Goal: Find specific page/section: Find specific page/section

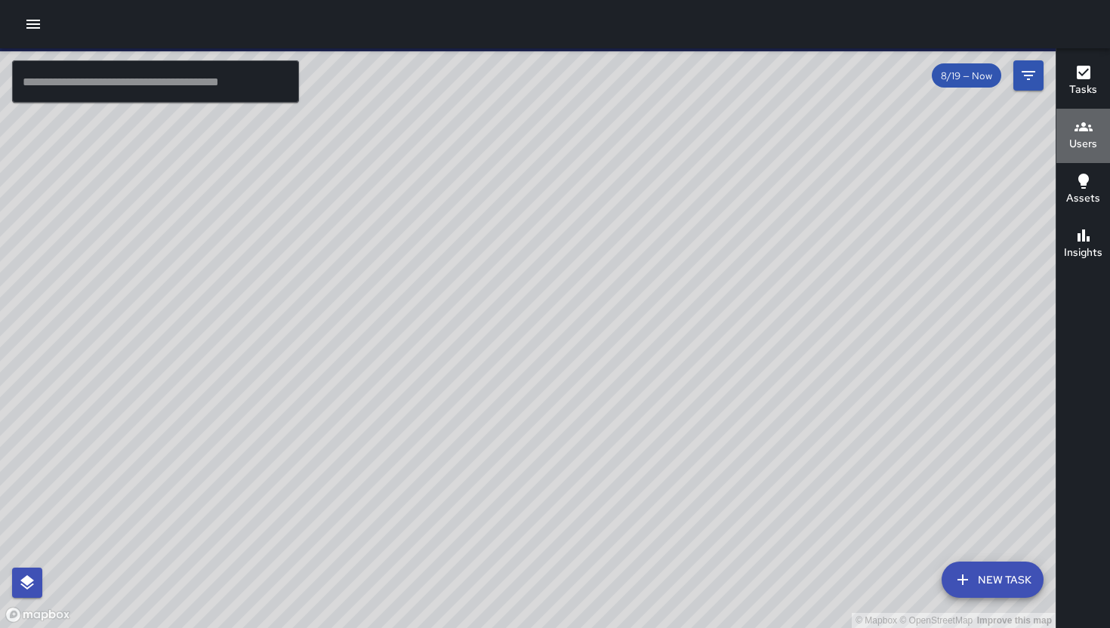
click at [1089, 148] on h6 "Users" at bounding box center [1083, 144] width 28 height 17
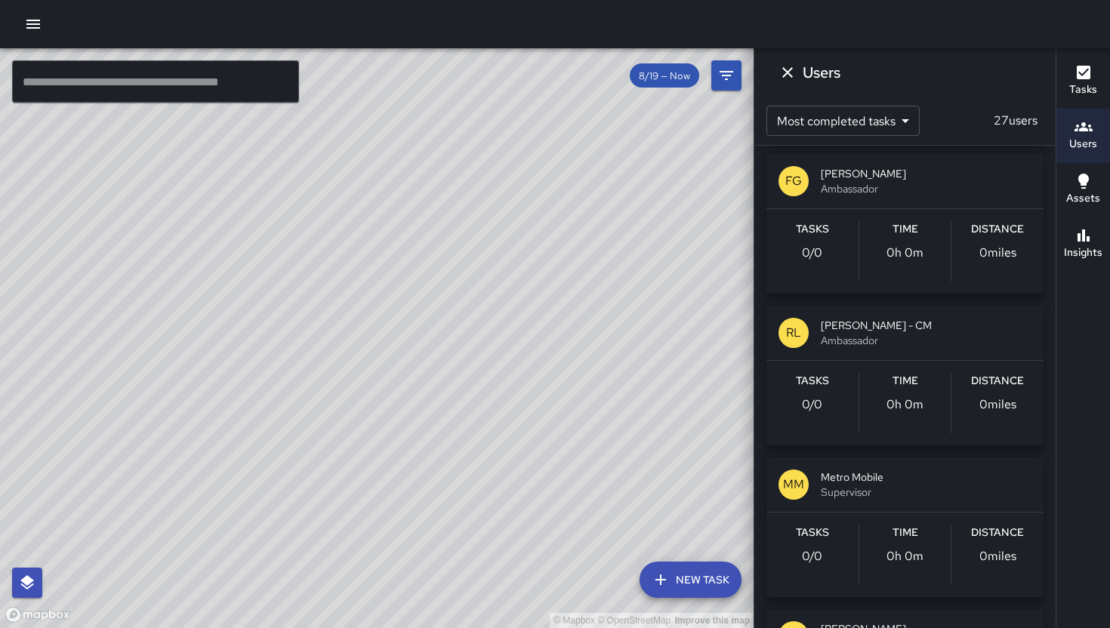
scroll to position [1365, 0]
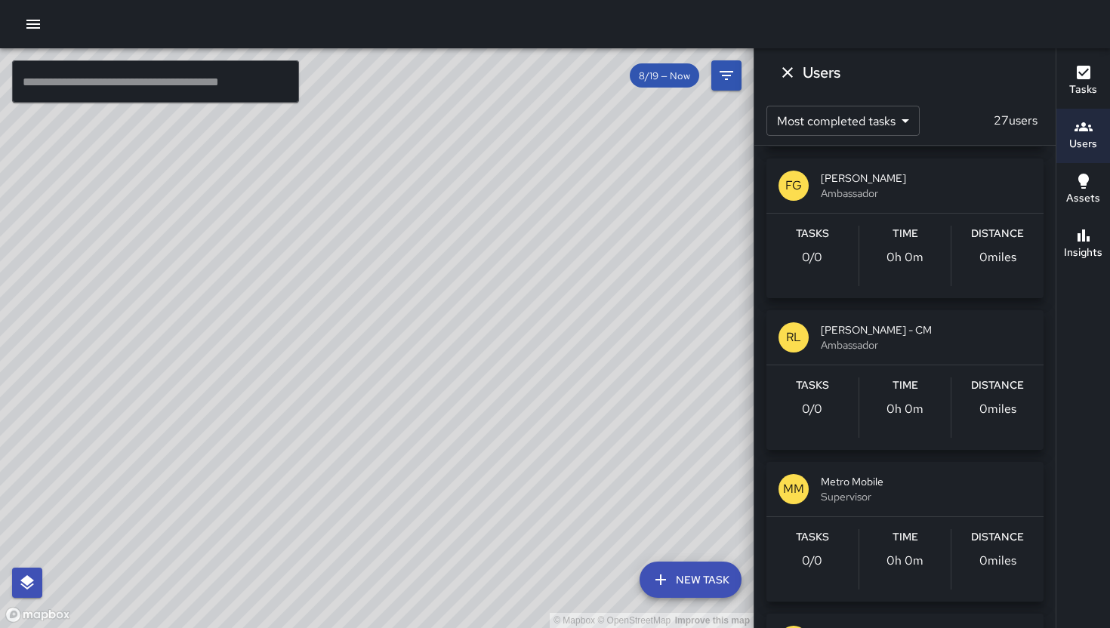
click at [911, 119] on body "© Mapbox © OpenStreetMap Improve this map ​ New Task 8/19 — Now Map Layers Task…" at bounding box center [555, 314] width 1110 height 628
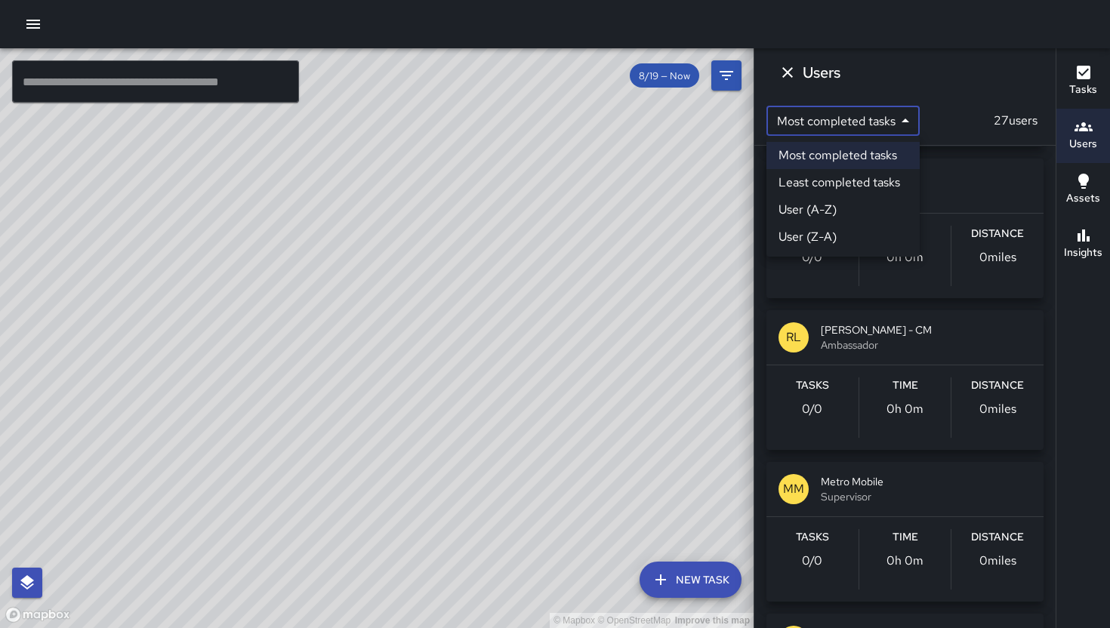
click at [863, 211] on li "User (A-Z)" at bounding box center [842, 209] width 153 height 27
type input "*"
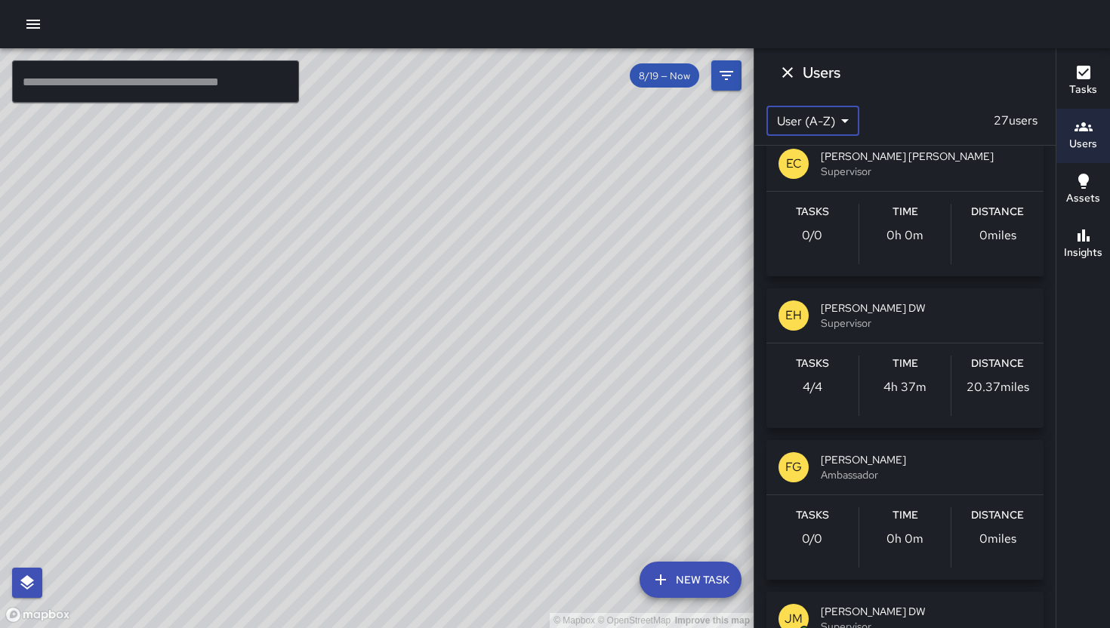
scroll to position [1394, 0]
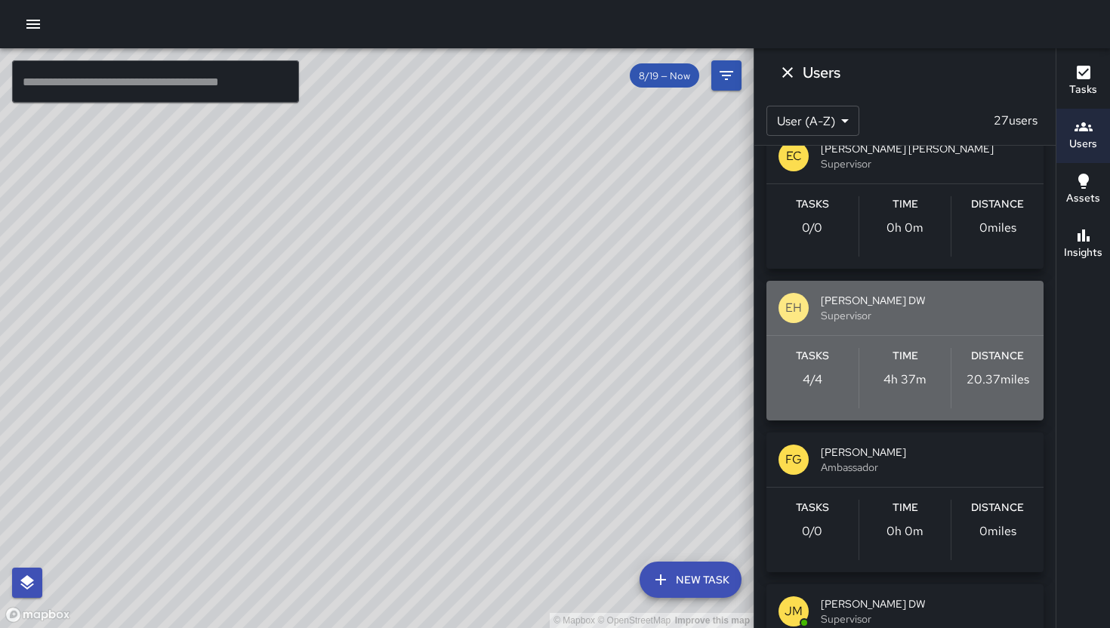
click at [967, 321] on span "Supervisor" at bounding box center [926, 315] width 211 height 15
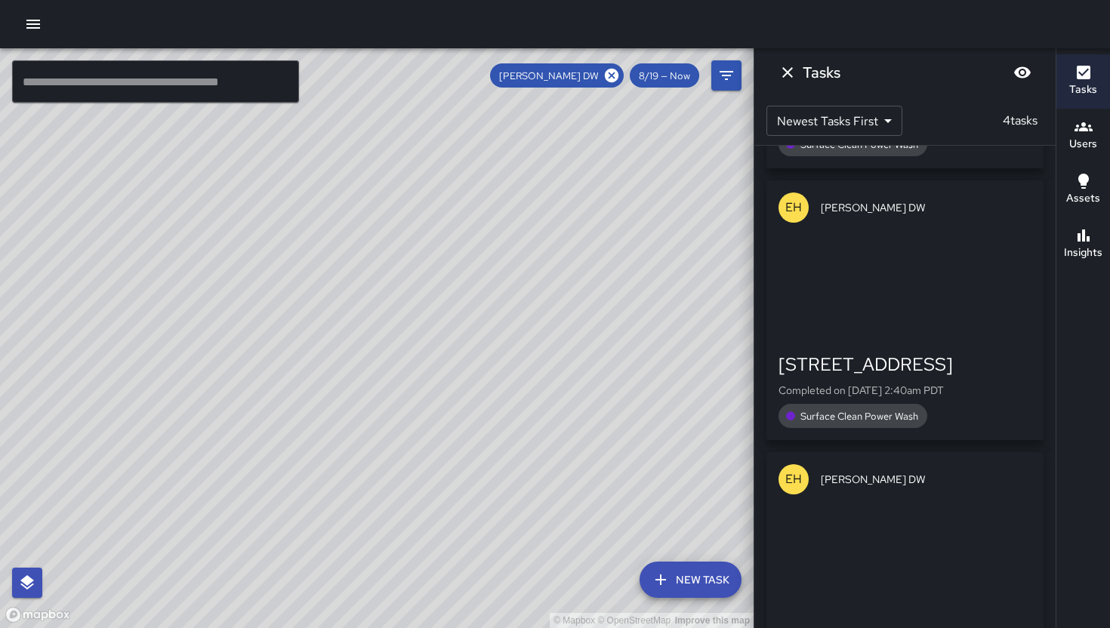
scroll to position [500, 0]
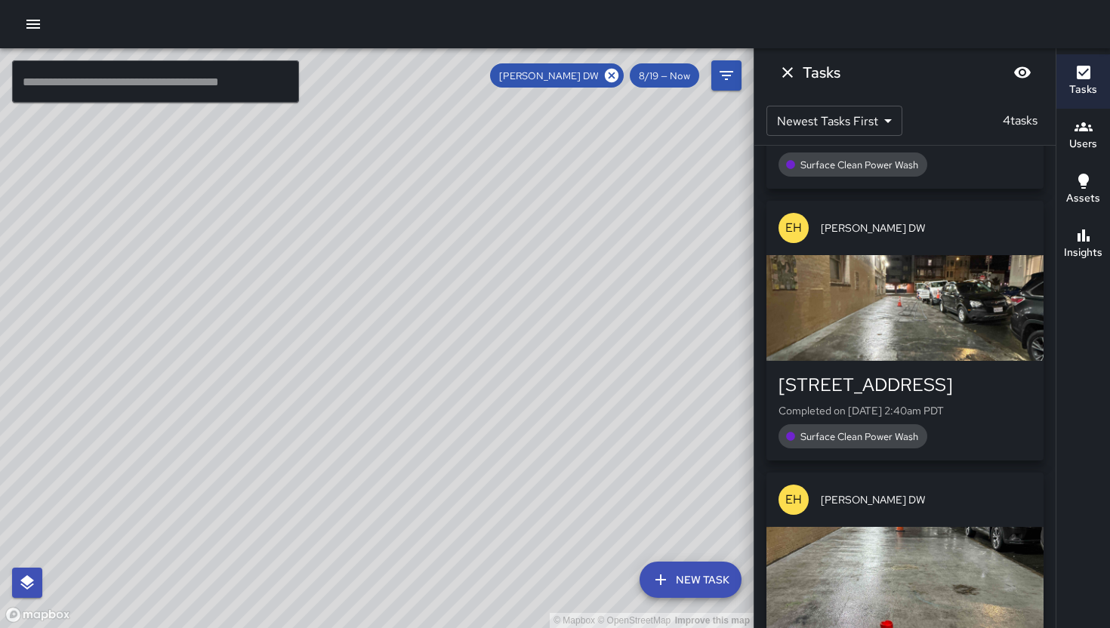
click at [941, 326] on div "button" at bounding box center [904, 308] width 277 height 106
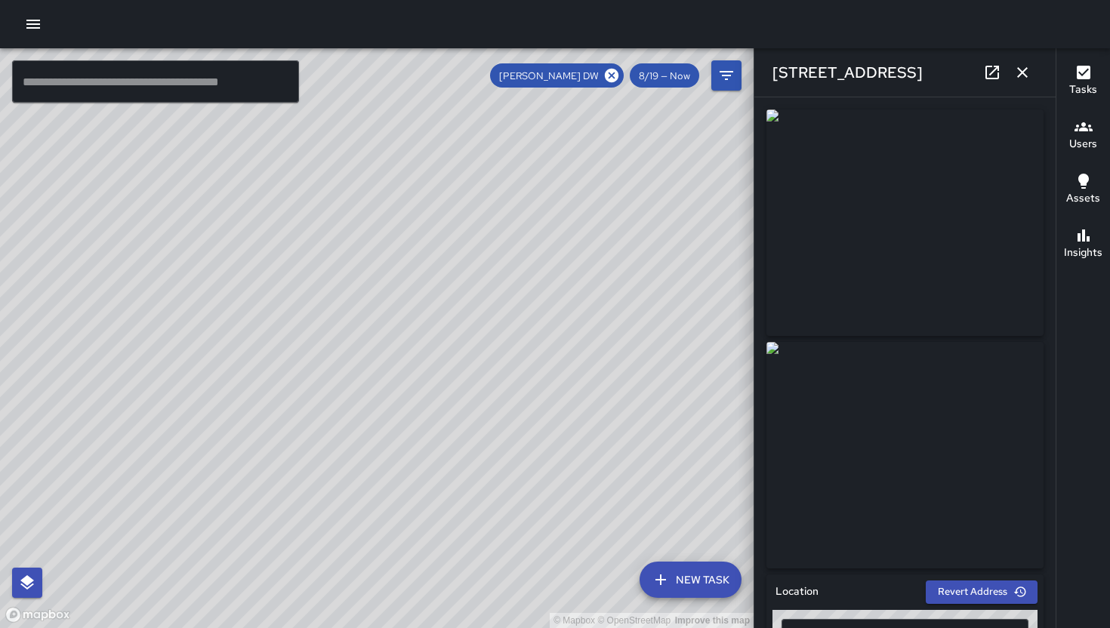
click at [1024, 71] on icon "button" at bounding box center [1022, 72] width 11 height 11
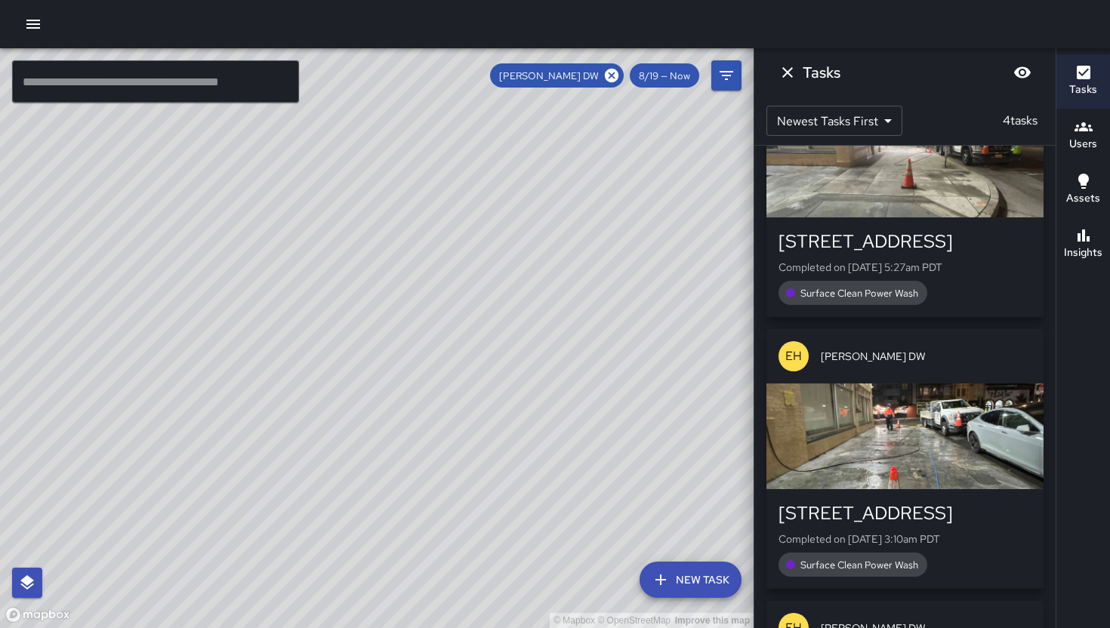
scroll to position [0, 0]
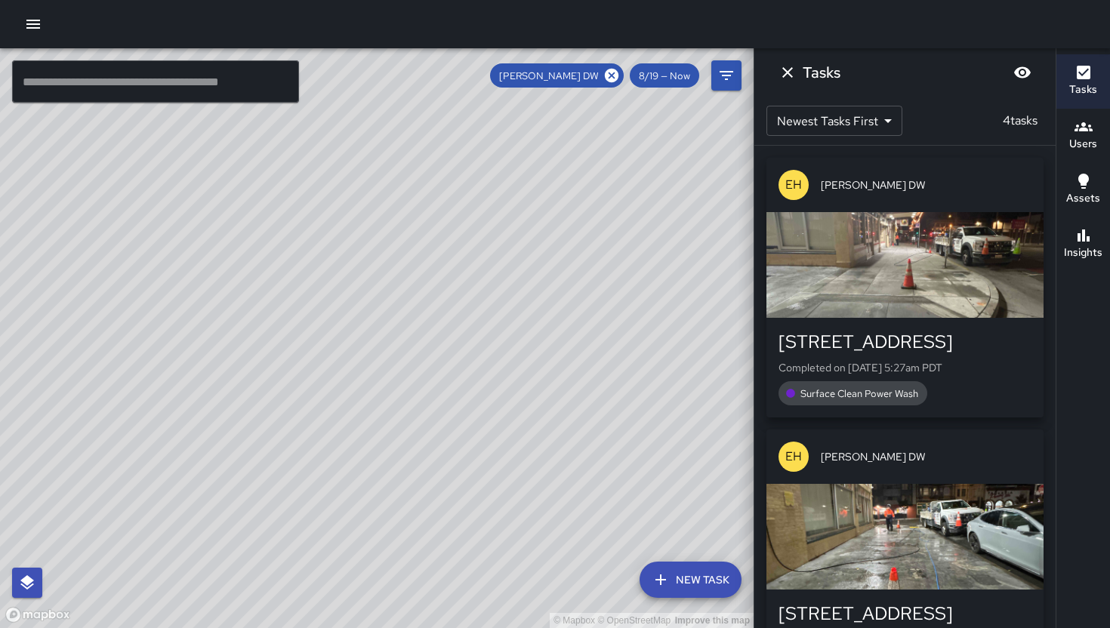
click at [892, 331] on div "[STREET_ADDRESS]" at bounding box center [904, 342] width 253 height 24
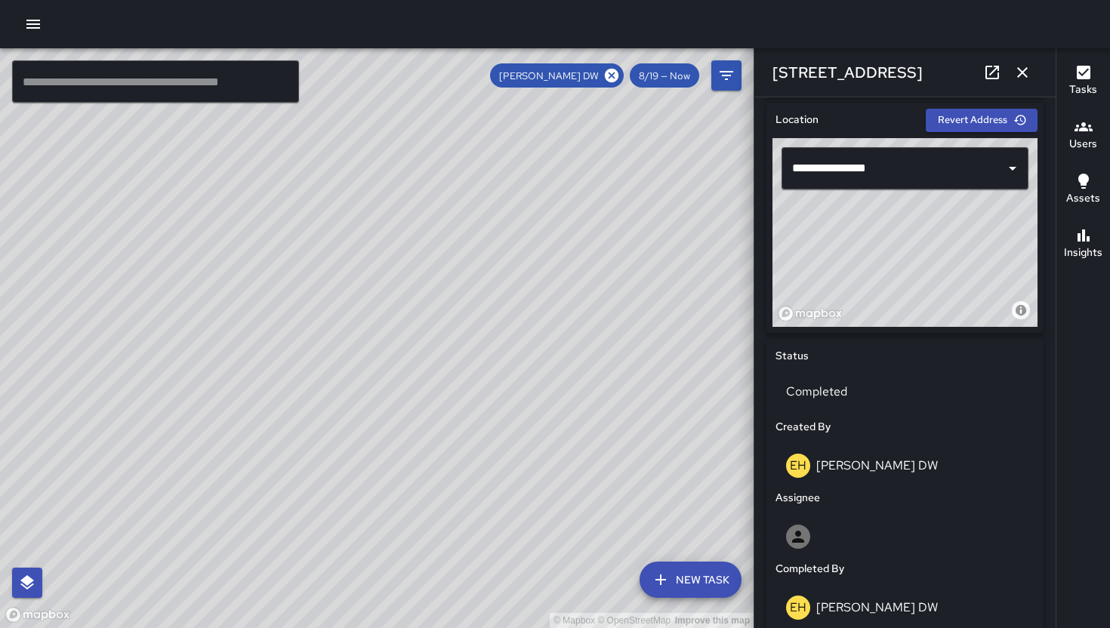
scroll to position [409, 0]
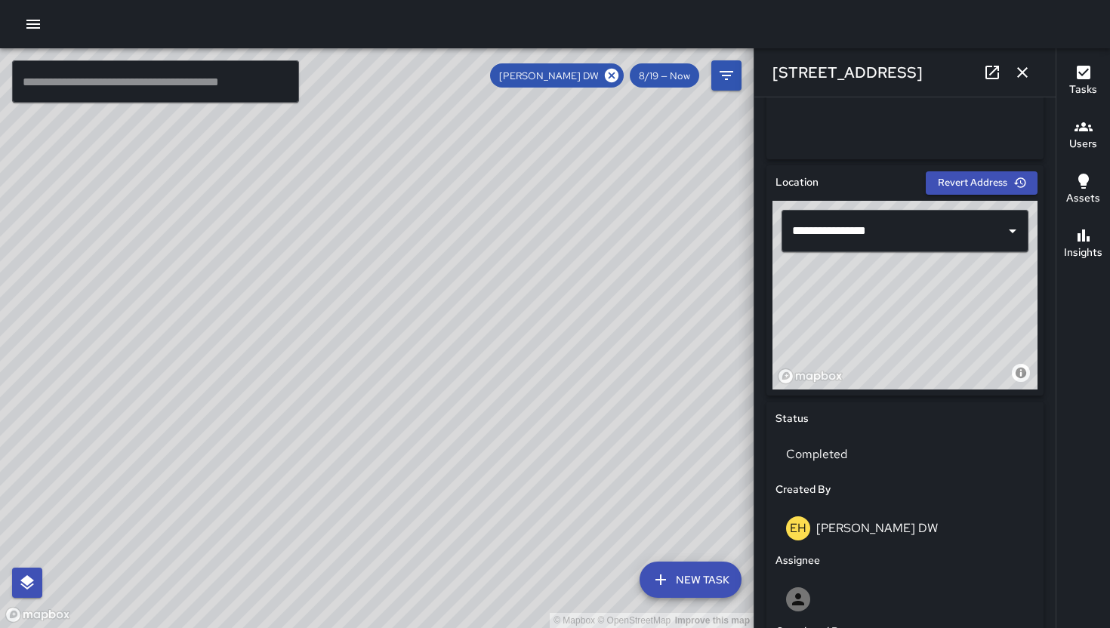
click at [1027, 69] on icon "button" at bounding box center [1022, 72] width 18 height 18
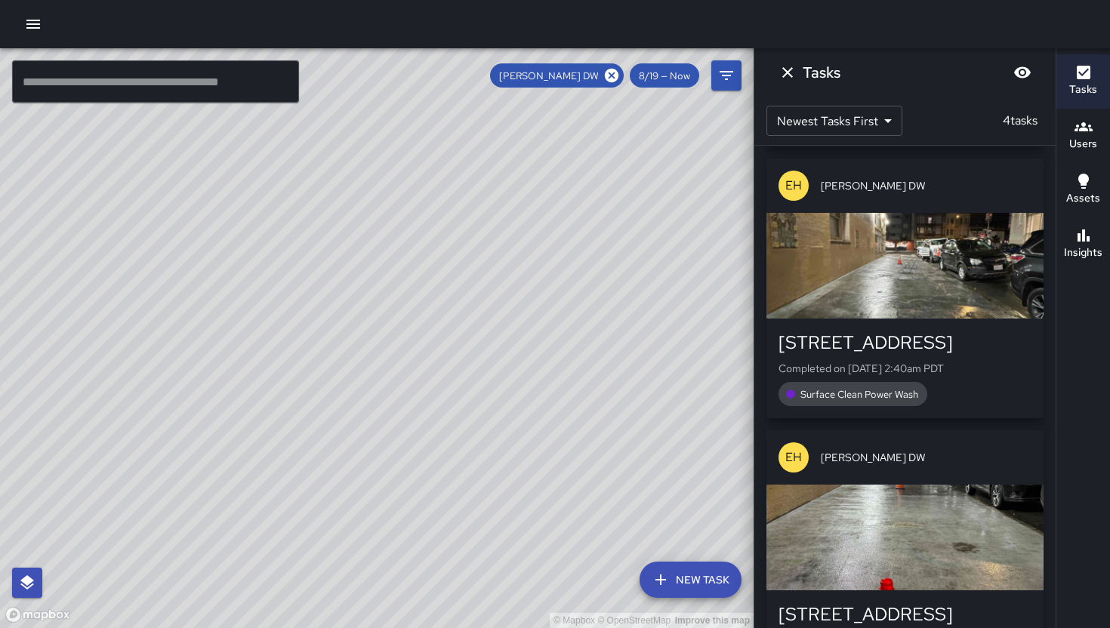
scroll to position [641, 0]
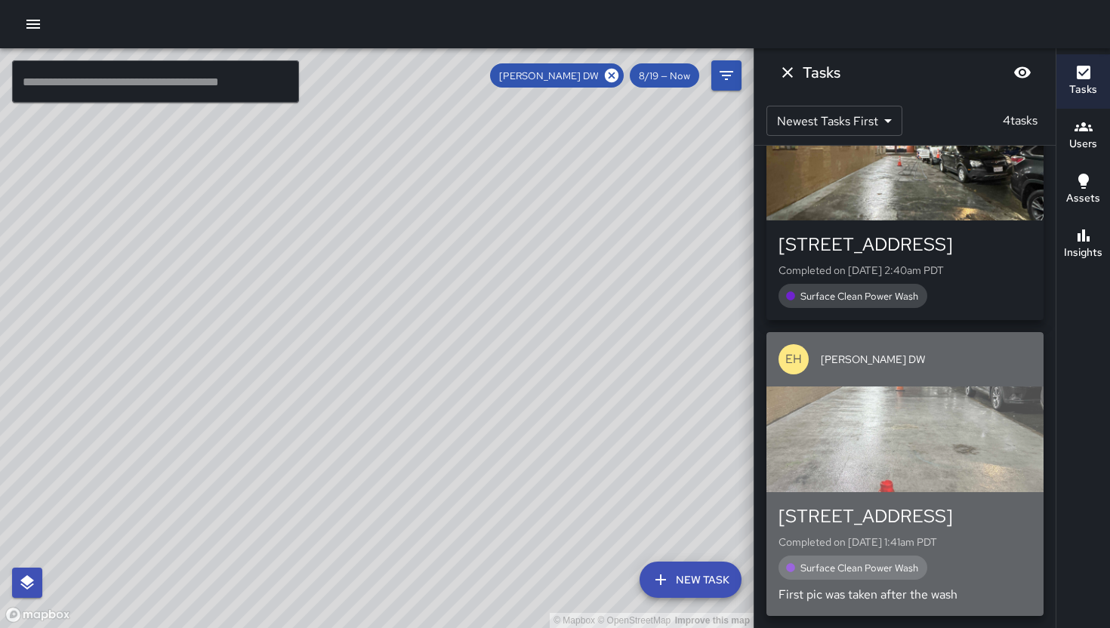
click at [964, 470] on div "button" at bounding box center [904, 440] width 277 height 106
